Goal: Navigation & Orientation: Find specific page/section

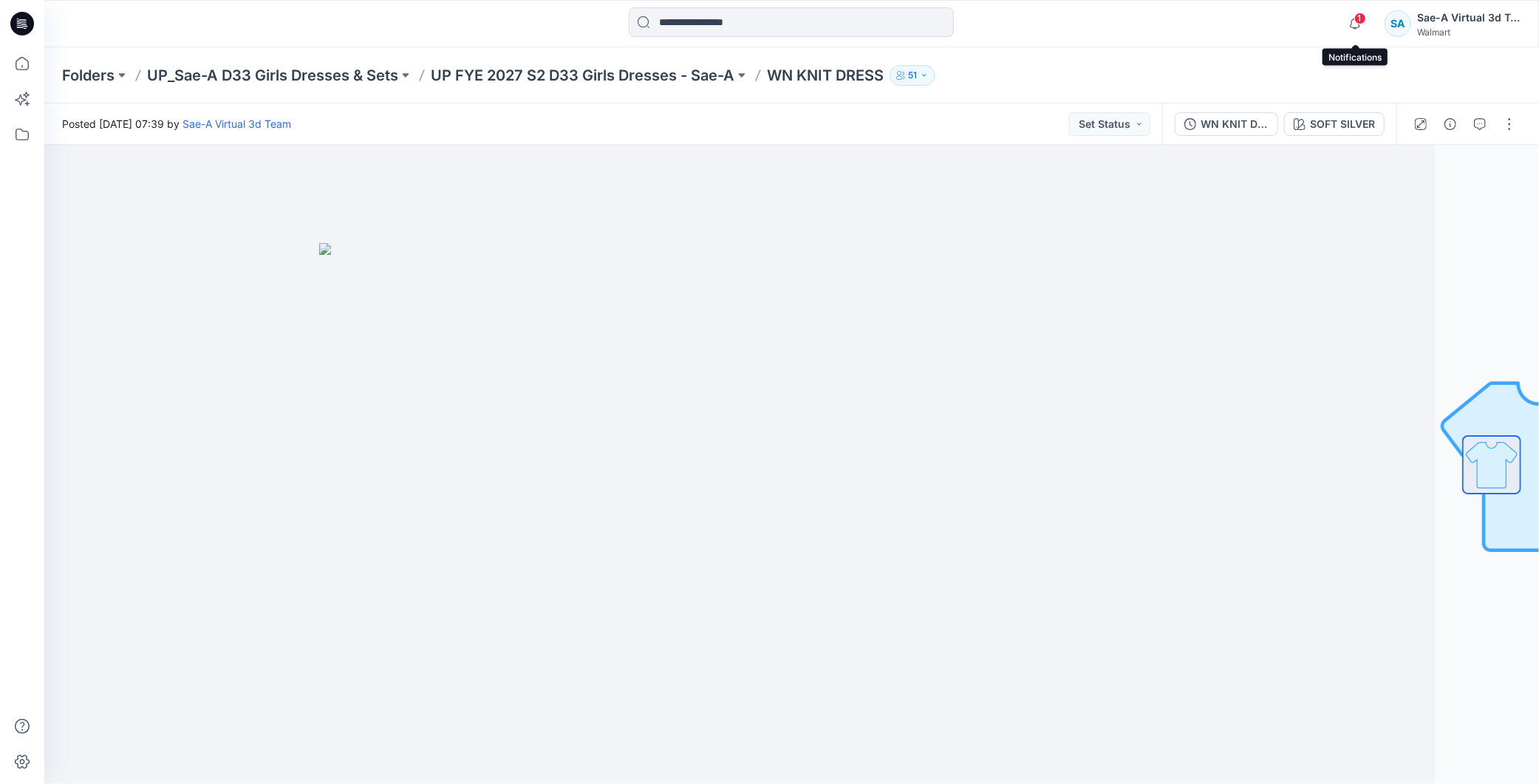
click at [1360, 24] on span "1" at bounding box center [1360, 18] width 11 height 11
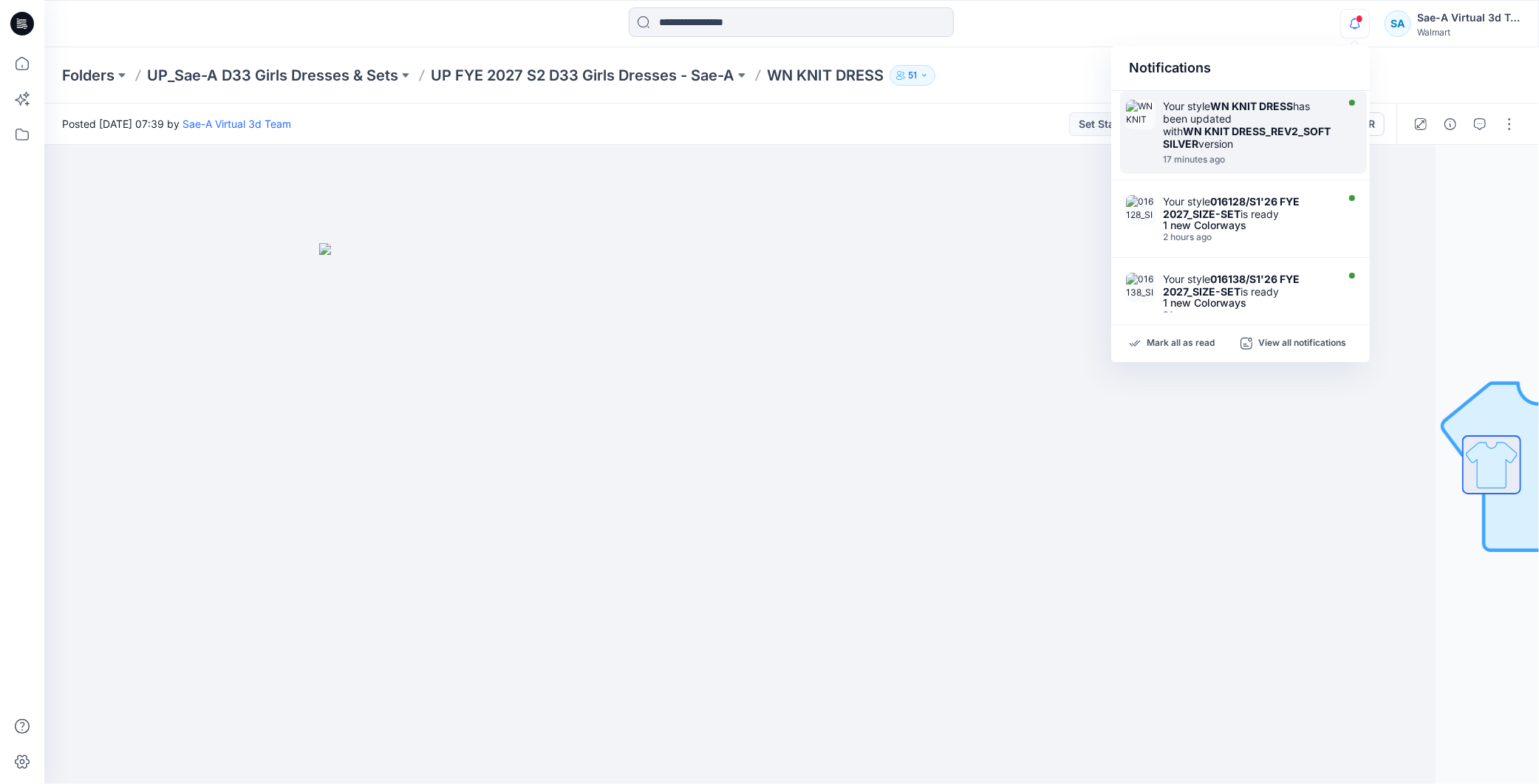
click at [1261, 150] on div "Your style WN KNIT DRESS has been updated with WN KNIT DRESS_REV2_SOFT SILVER v…" at bounding box center [1248, 124] width 170 height 50
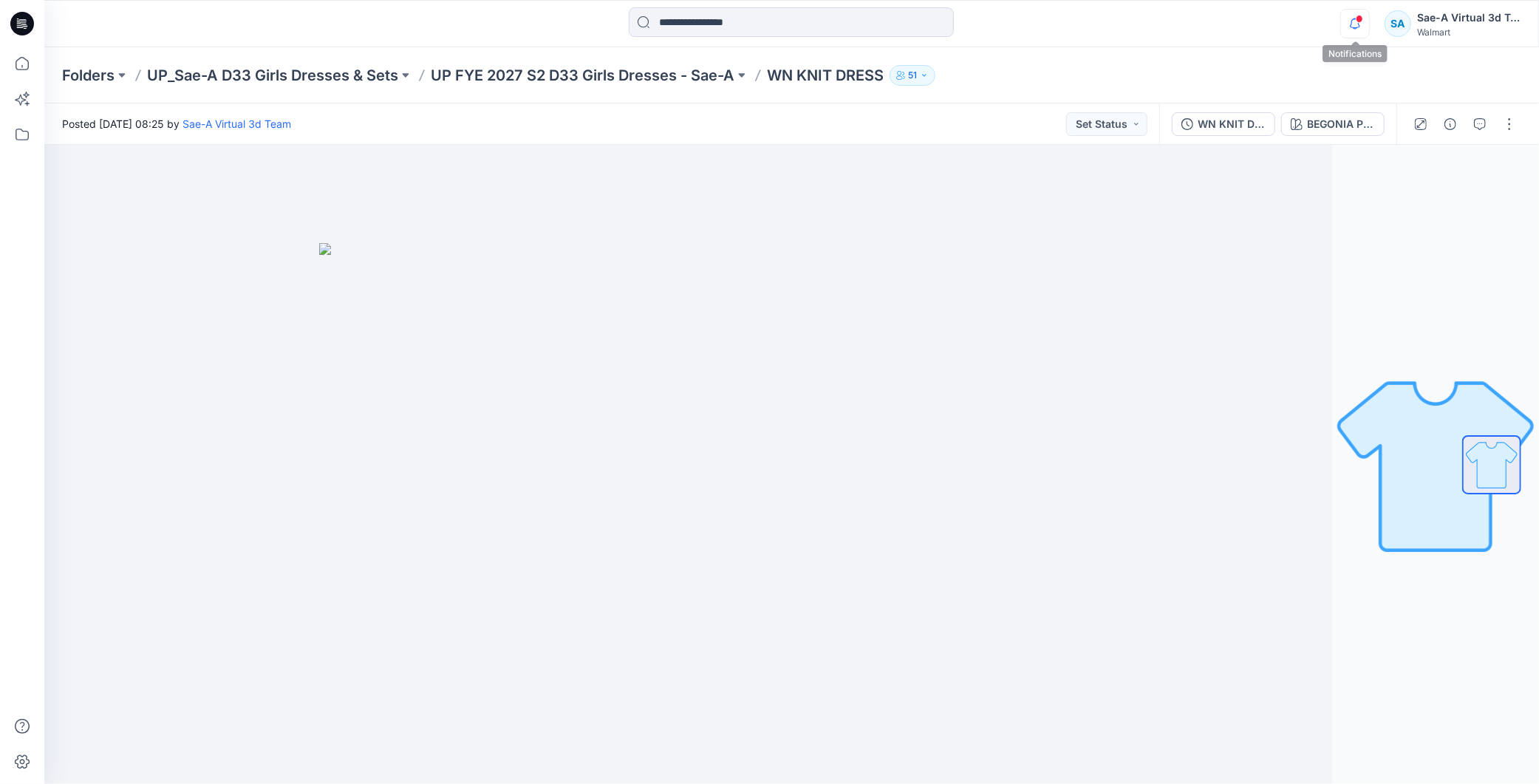
click at [1353, 26] on icon "button" at bounding box center [1355, 23] width 28 height 29
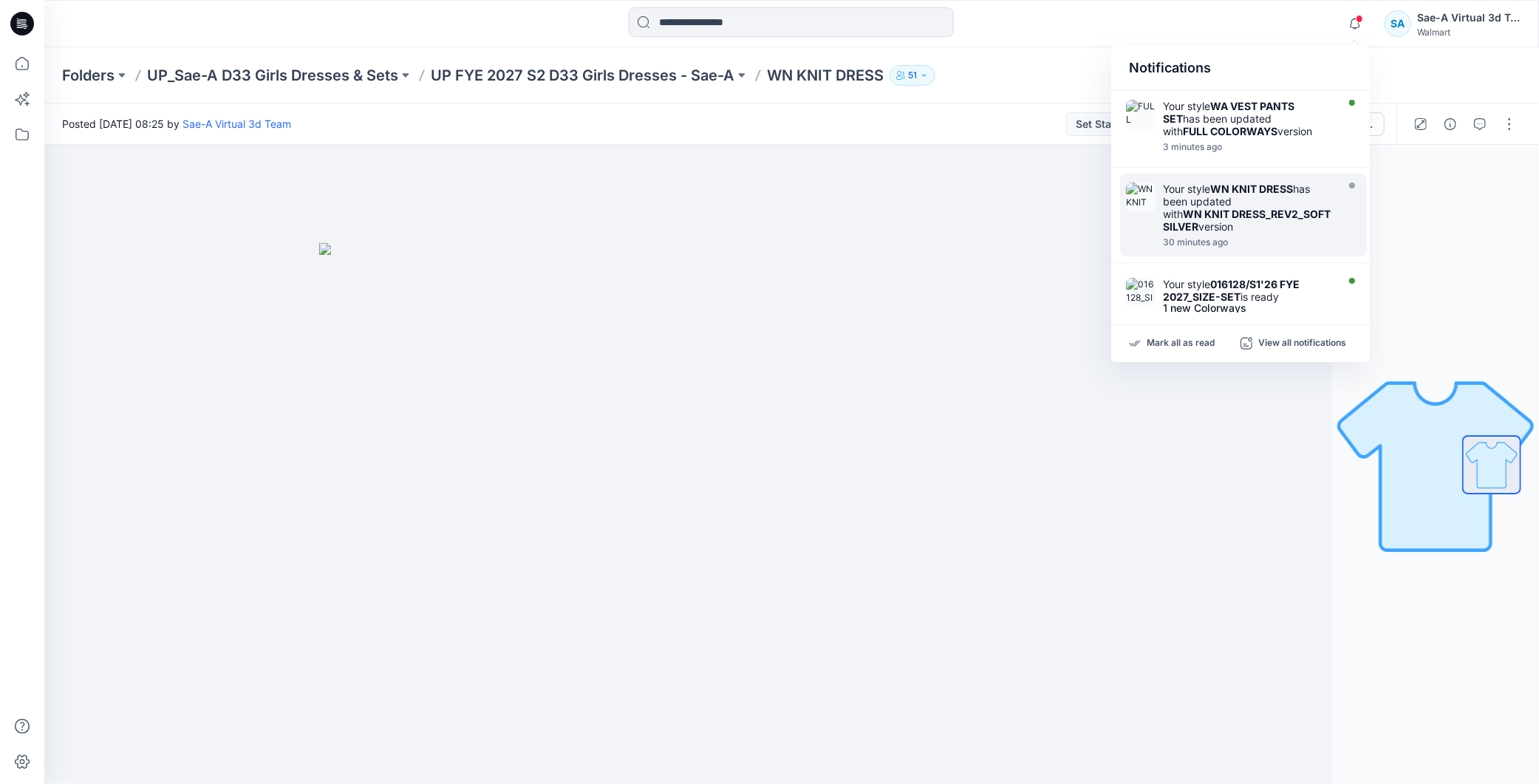
click at [1219, 217] on strong "WN KNIT DRESS_REV2_SOFT SILVER" at bounding box center [1247, 220] width 168 height 25
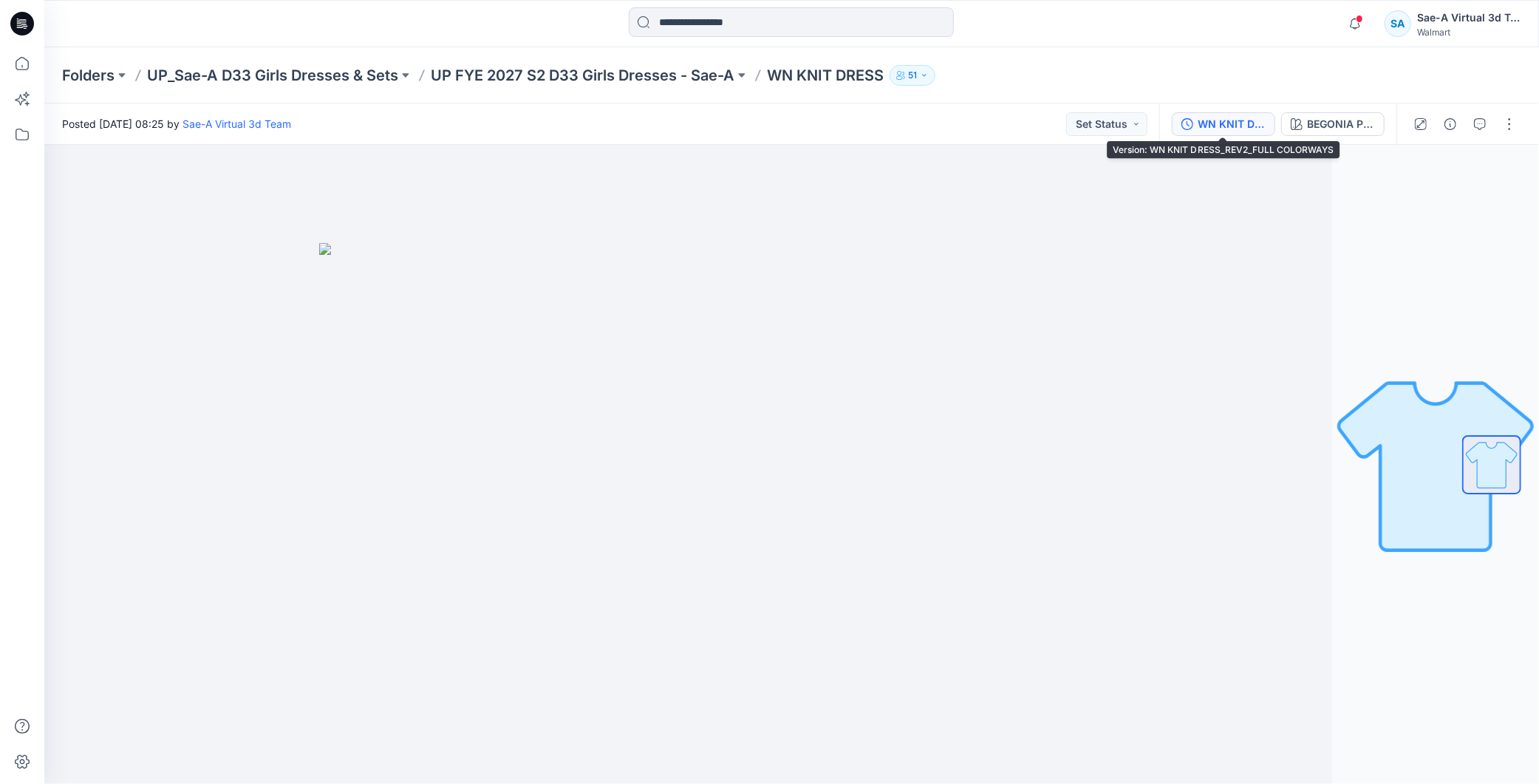
click at [1231, 116] on div "WN KNIT DRESS_REV2_FULL COLORWAYS" at bounding box center [1232, 124] width 68 height 16
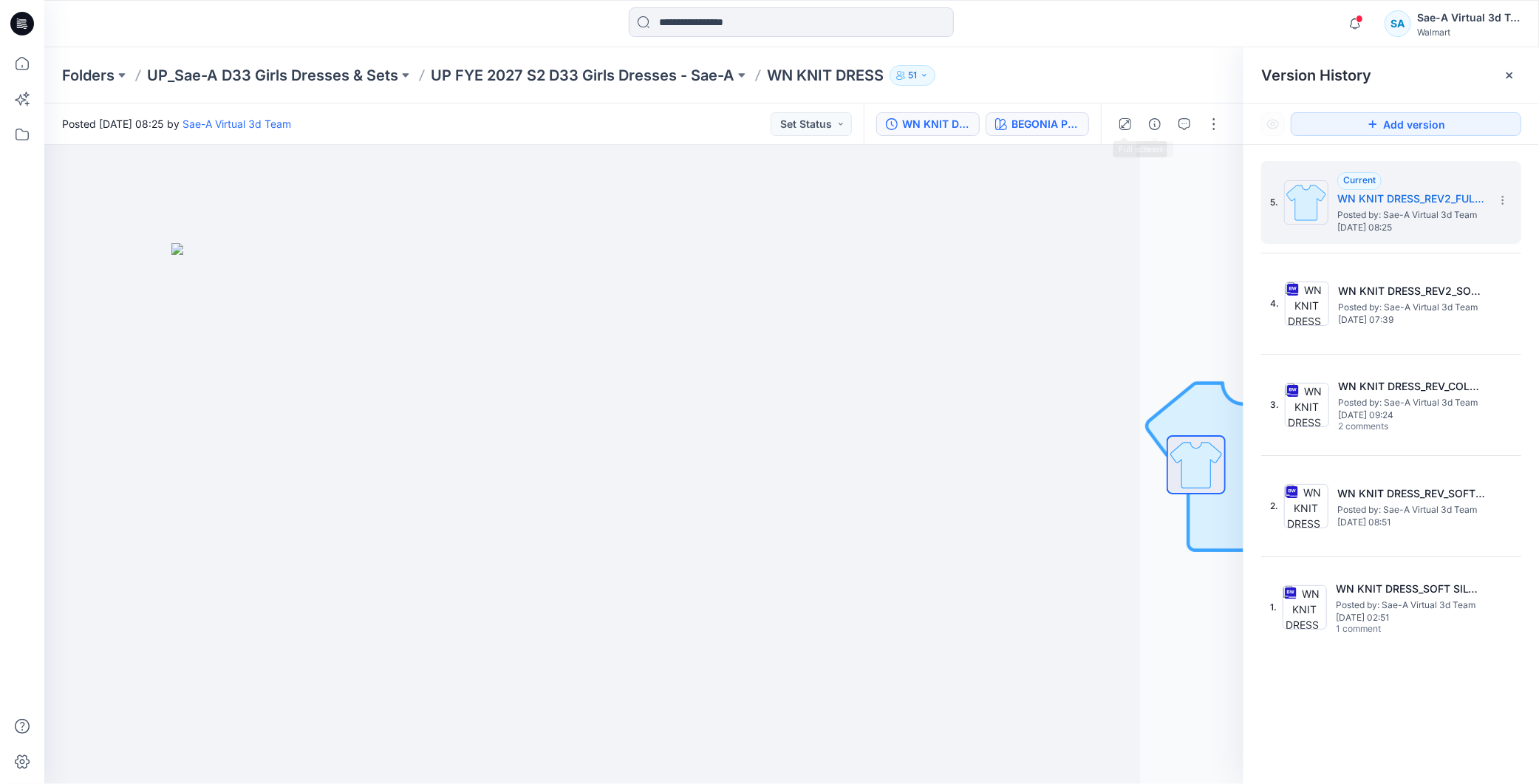
click at [1058, 126] on div "BEGONIA PINK" at bounding box center [1045, 124] width 68 height 16
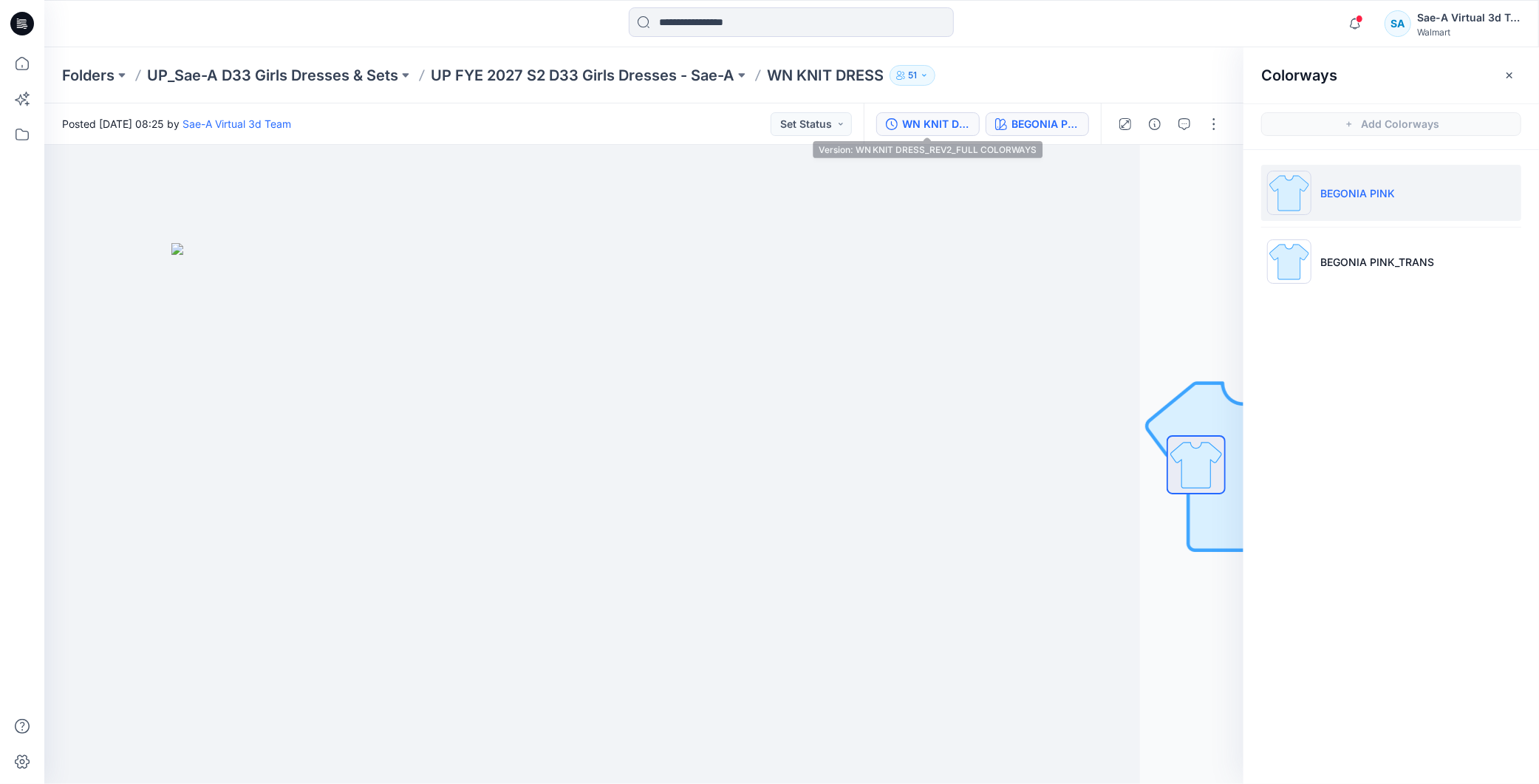
drag, startPoint x: 924, startPoint y: 129, endPoint x: 954, endPoint y: 128, distance: 30.0
click at [924, 128] on div "WN KNIT DRESS_REV2_FULL COLORWAYS" at bounding box center [936, 124] width 68 height 16
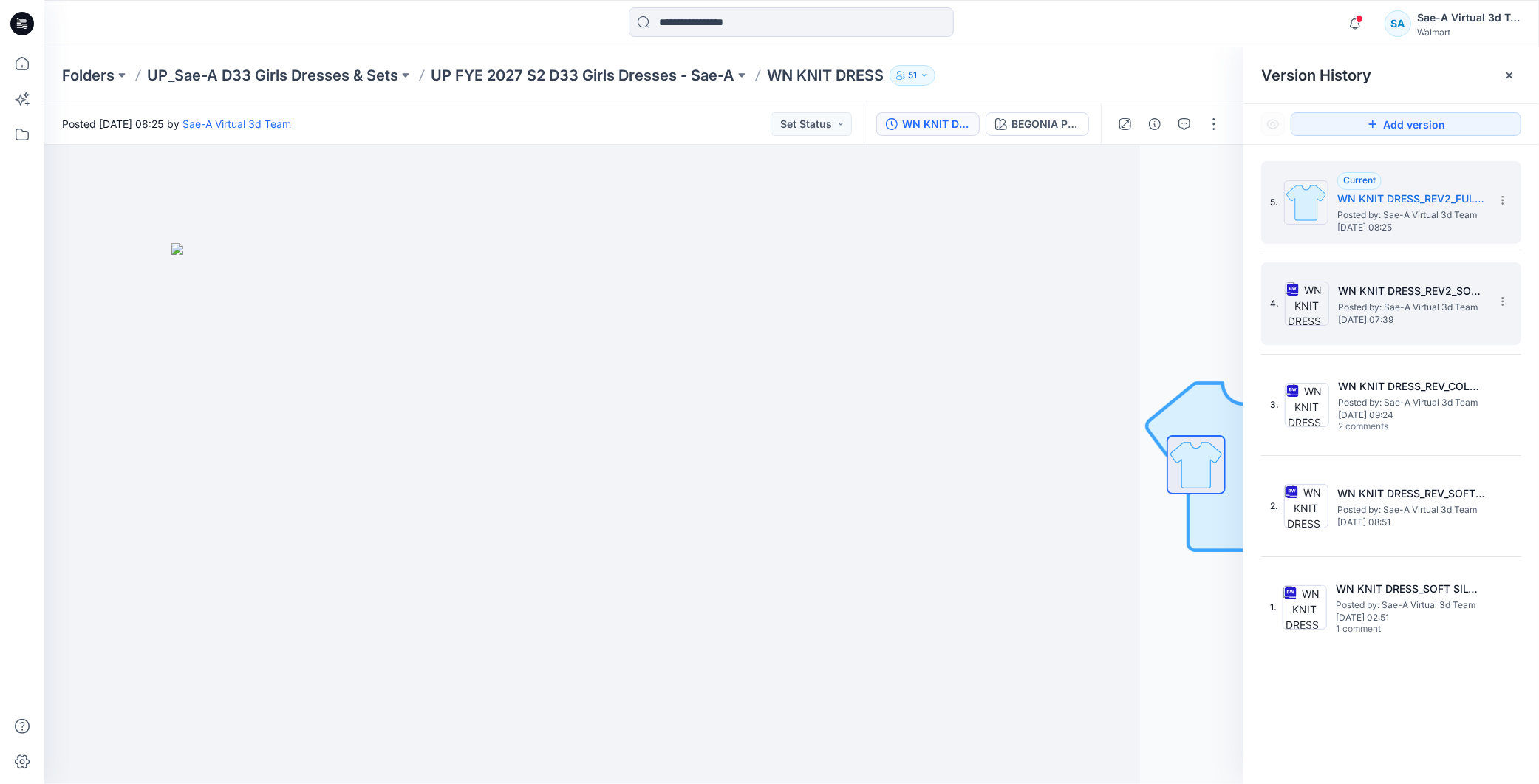
click at [1443, 304] on span "Posted by: Sae-A Virtual 3d Team" at bounding box center [1412, 307] width 147 height 15
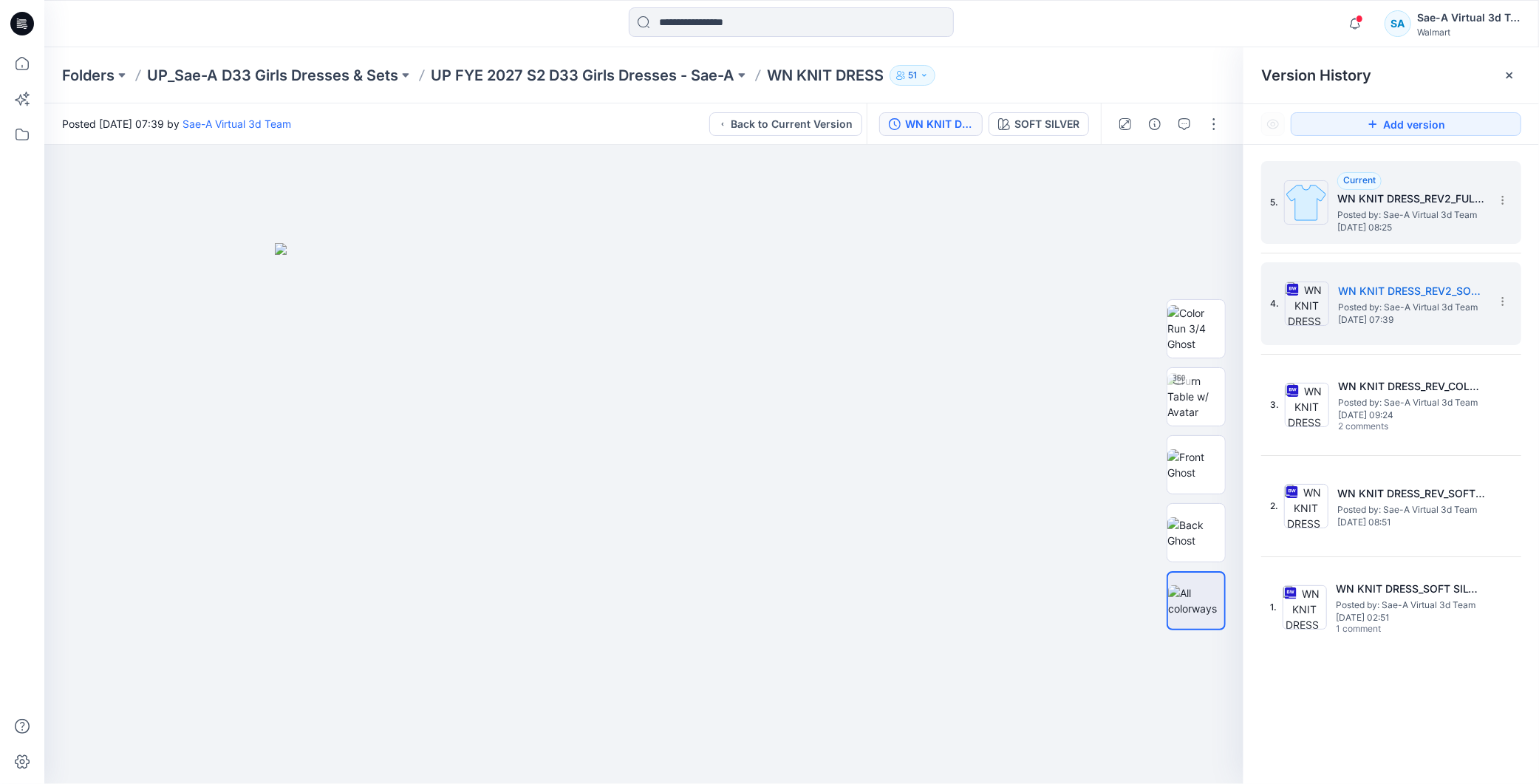
click at [1373, 201] on h5 "WN KNIT DRESS_REV2_FULL COLORWAYS" at bounding box center [1411, 199] width 147 height 18
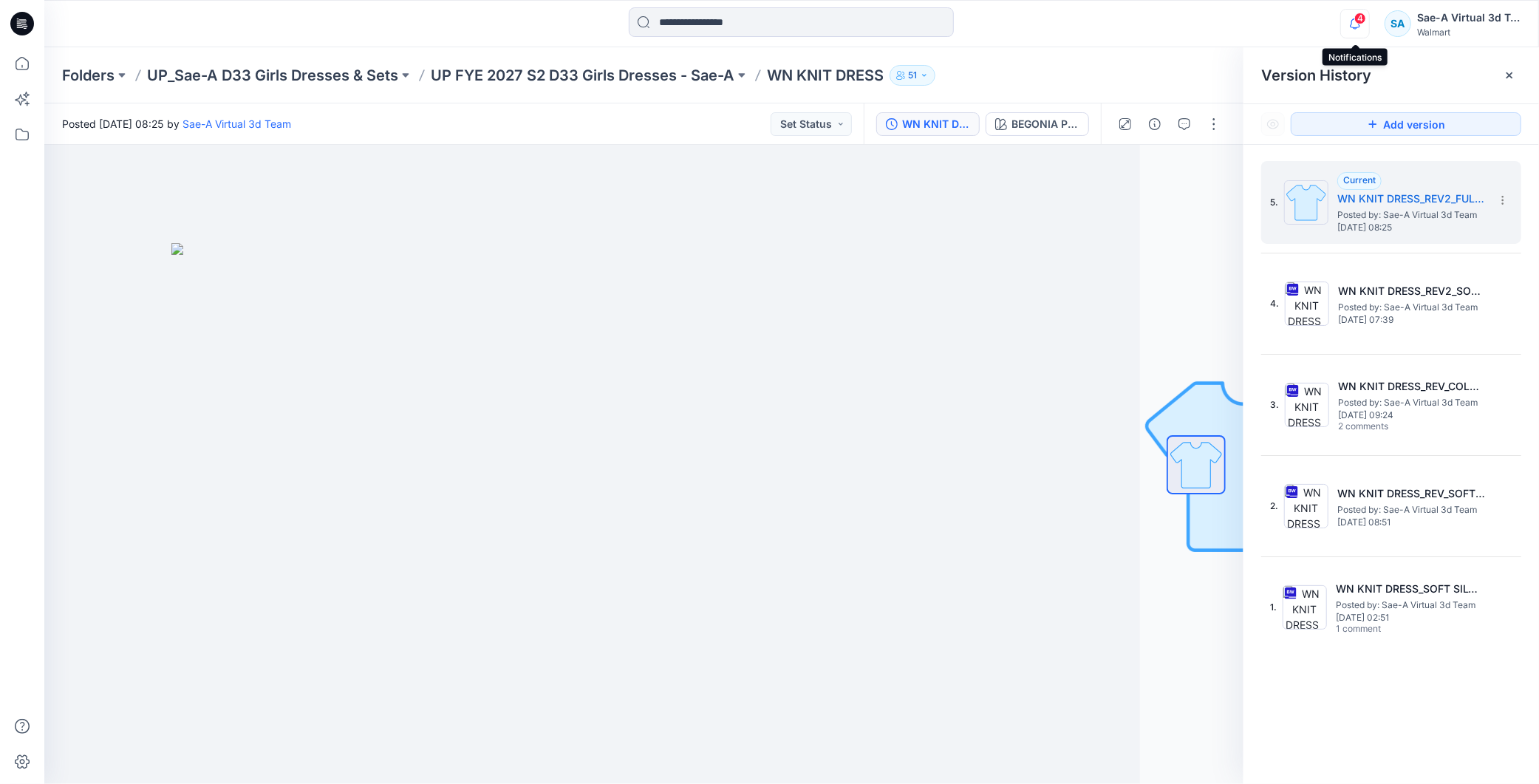
click at [1351, 16] on icon "button" at bounding box center [1355, 23] width 28 height 29
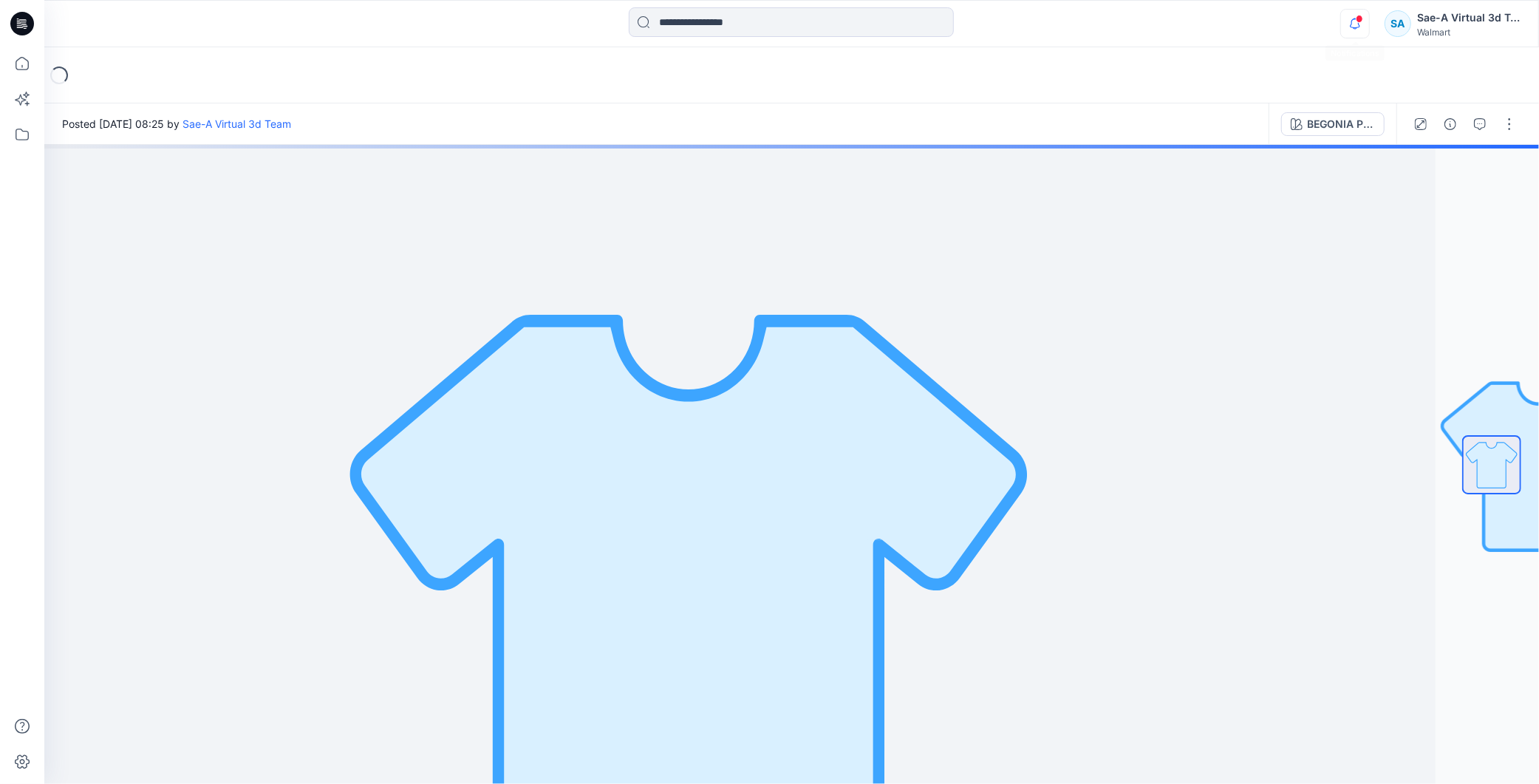
click at [1351, 31] on icon "button" at bounding box center [1355, 23] width 28 height 29
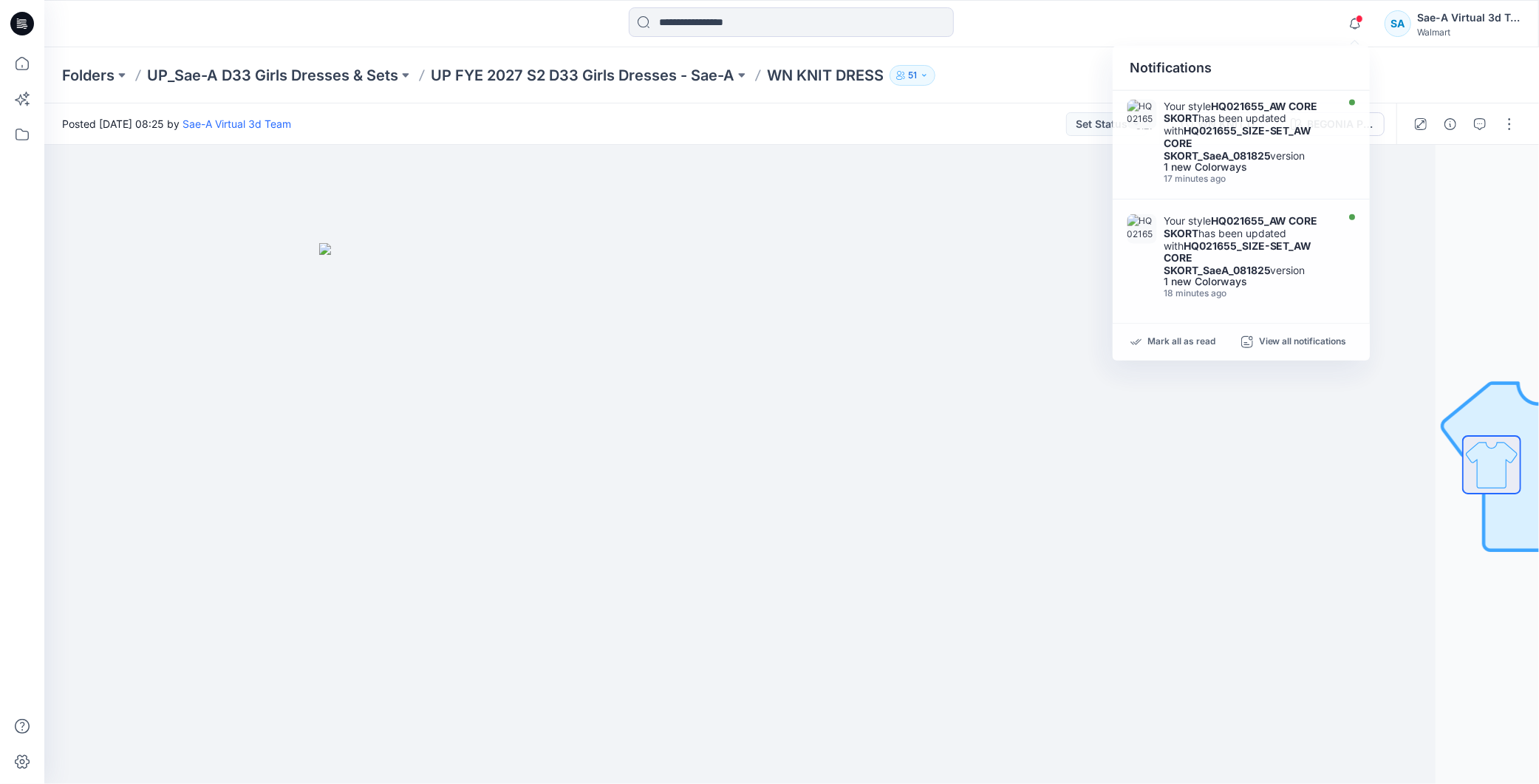
click at [1035, 54] on div "Folders UP_Sae-A D33 Girls Dresses & Sets UP FYE 2027 S2 D33 Girls Dresses - Sa…" at bounding box center [791, 76] width 1495 height 57
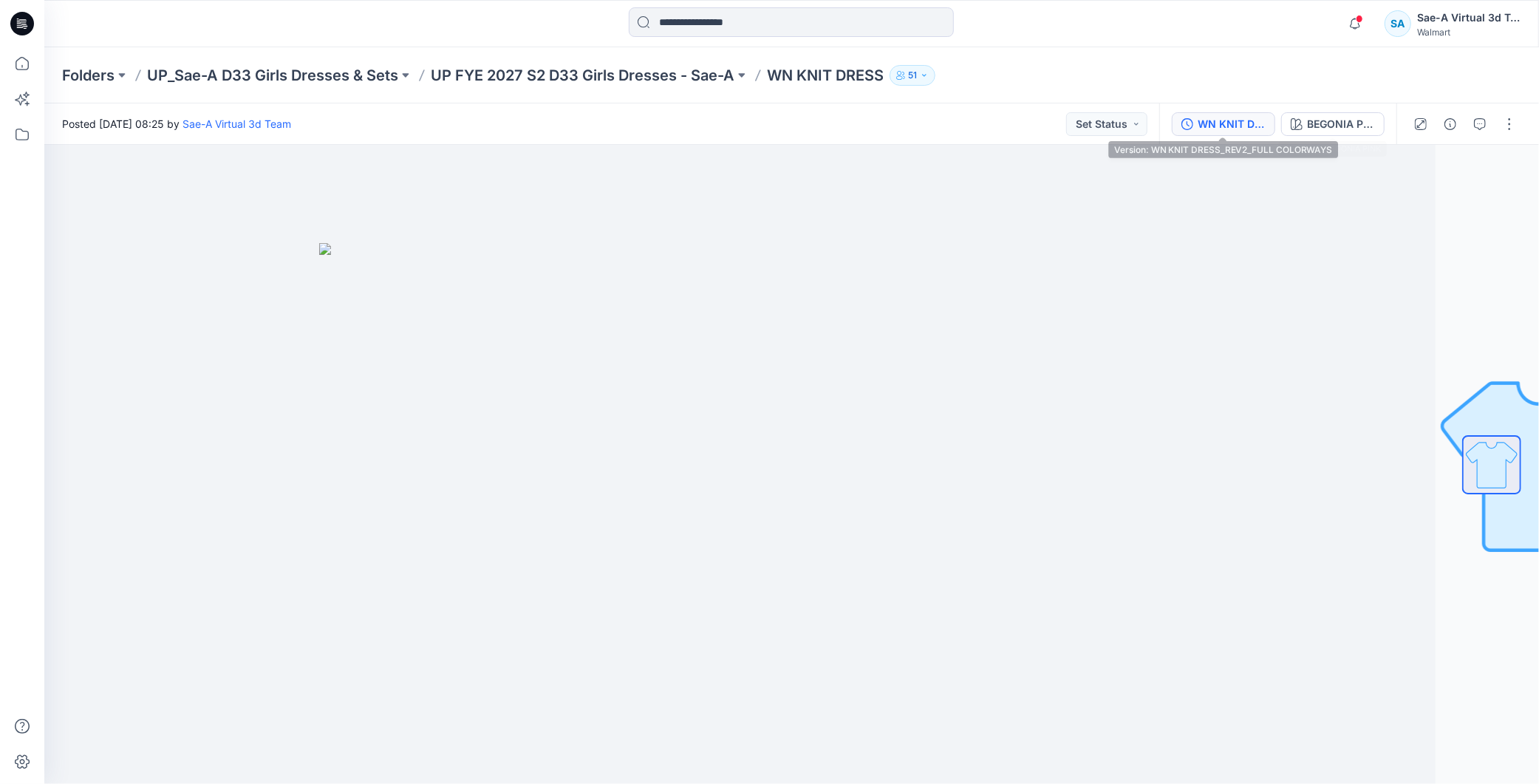
click at [1247, 120] on div "WN KNIT DRESS_REV2_FULL COLORWAYS" at bounding box center [1232, 124] width 68 height 16
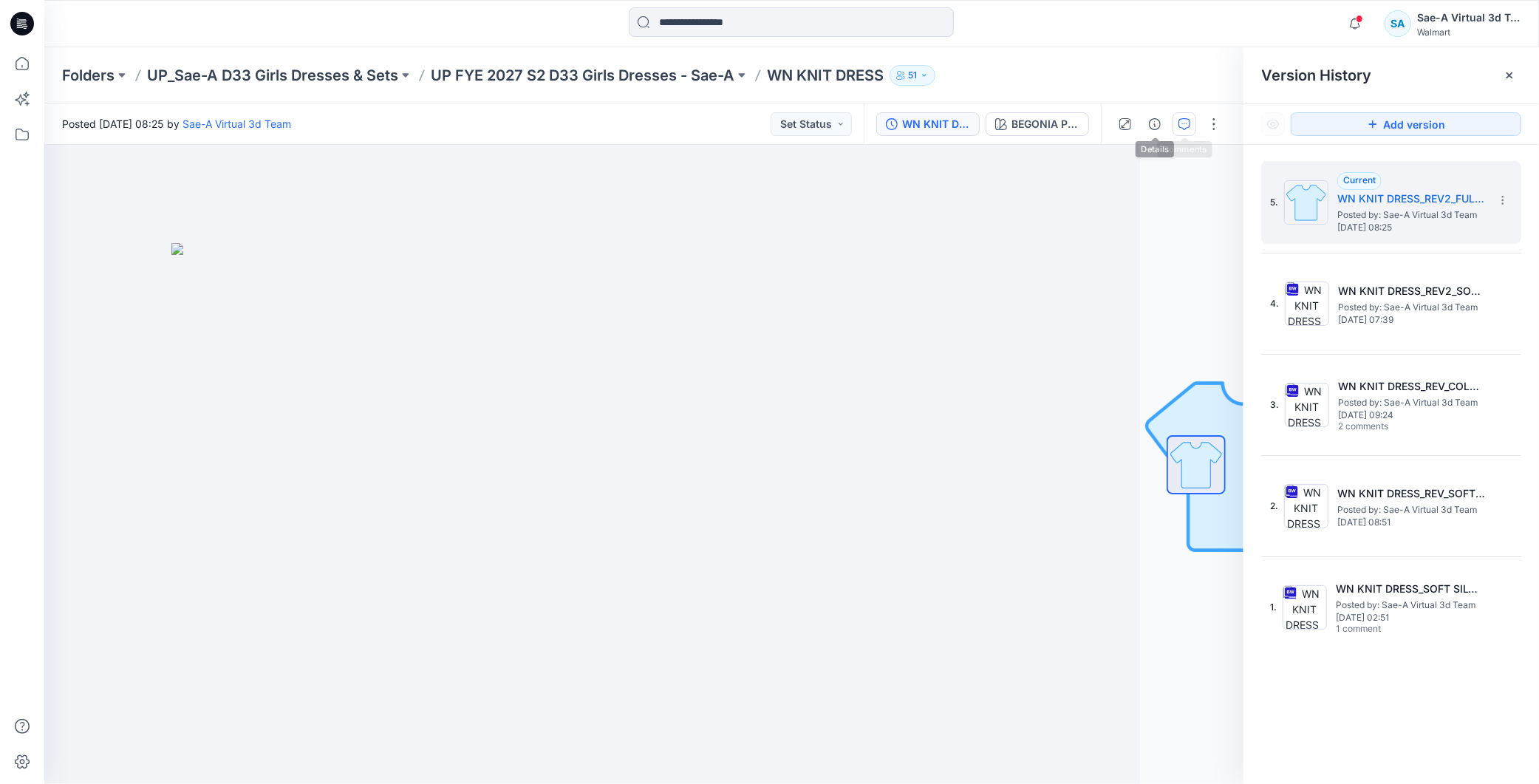
click at [1186, 129] on icon "button" at bounding box center [1184, 124] width 11 height 11
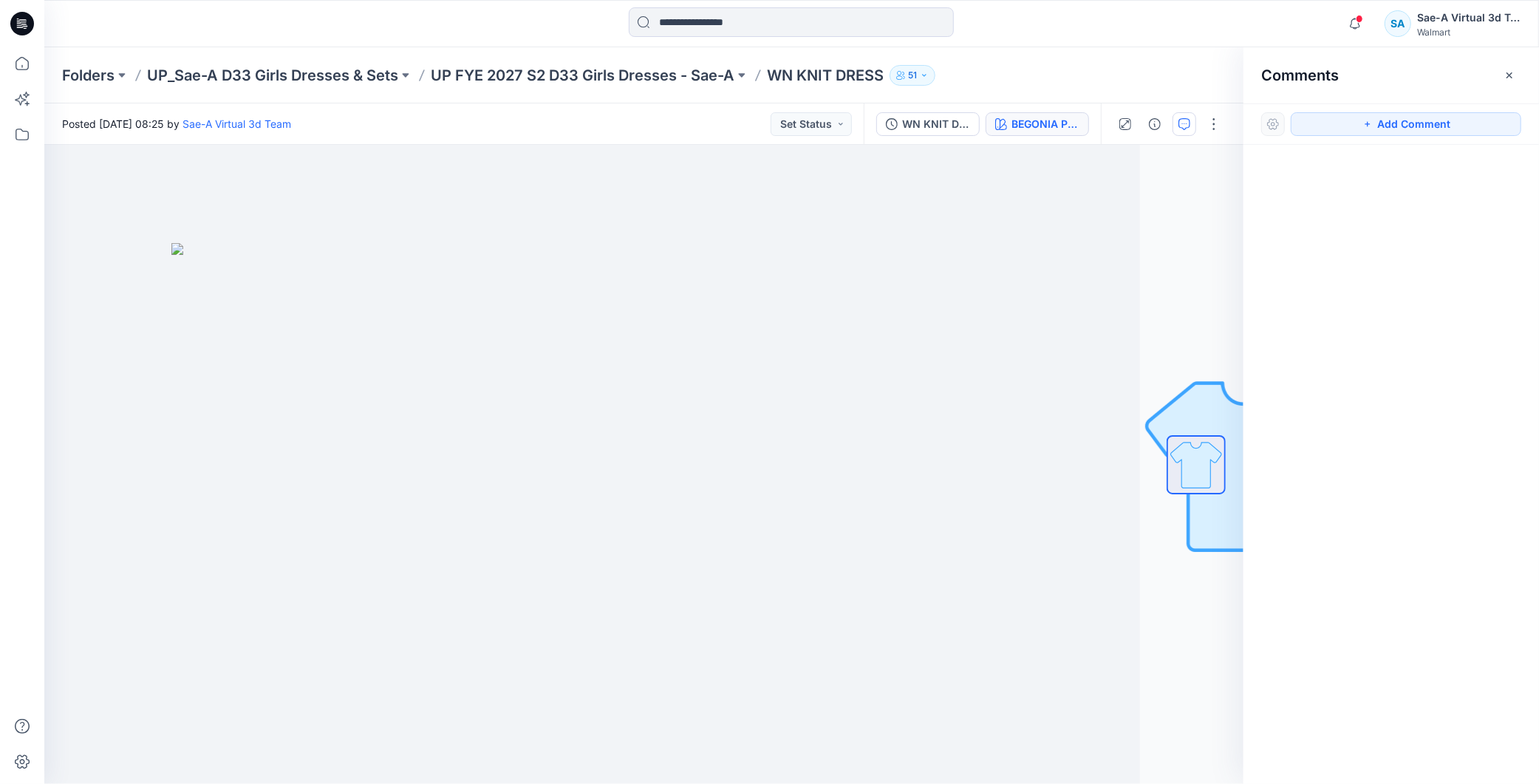
click at [1032, 128] on div "BEGONIA PINK" at bounding box center [1045, 124] width 68 height 16
